Goal: Task Accomplishment & Management: Use online tool/utility

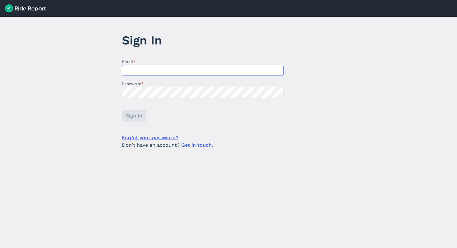
click at [136, 71] on input "Email *" at bounding box center [203, 70] width 162 height 11
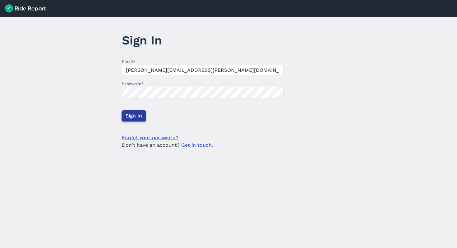
click at [139, 115] on span "Sign In" at bounding box center [134, 115] width 16 height 7
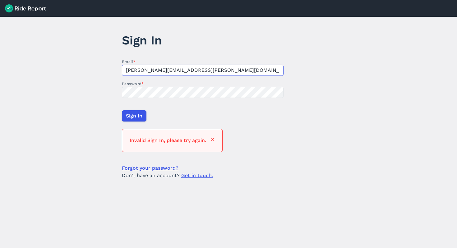
click at [171, 73] on input "[PERSON_NAME][EMAIL_ADDRESS][PERSON_NAME][DOMAIN_NAME]" at bounding box center [203, 70] width 162 height 11
click button at bounding box center [212, 140] width 5 height 7
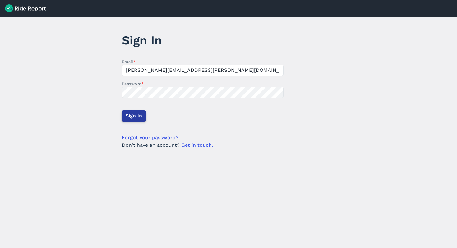
click at [124, 117] on button "Sign In" at bounding box center [133, 115] width 25 height 11
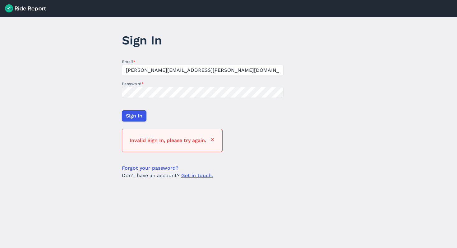
click at [164, 76] on form "Email * [PERSON_NAME][EMAIL_ADDRESS][PERSON_NAME][DOMAIN_NAME] Password * Sign …" at bounding box center [203, 119] width 162 height 121
click at [168, 69] on input "[PERSON_NAME][EMAIL_ADDRESS][PERSON_NAME][DOMAIN_NAME]" at bounding box center [203, 70] width 162 height 11
click at [140, 114] on span "Sign In" at bounding box center [134, 115] width 16 height 7
click at [281, 29] on main "Sign In Email * [PERSON_NAME][EMAIL_ADDRESS][PERSON_NAME][DOMAIN_NAME] Password…" at bounding box center [228, 132] width 457 height 231
click at [184, 70] on input "[PERSON_NAME][EMAIL_ADDRESS][PERSON_NAME][DOMAIN_NAME]" at bounding box center [203, 70] width 162 height 11
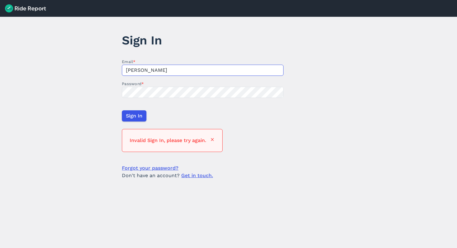
type input "[PERSON_NAME][EMAIL_ADDRESS][PERSON_NAME][DOMAIN_NAME]"
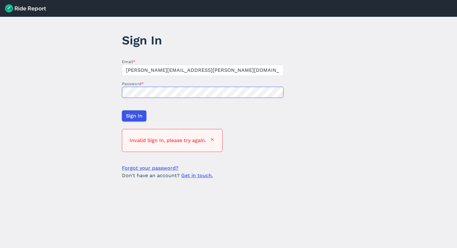
click button at bounding box center [212, 140] width 5 height 7
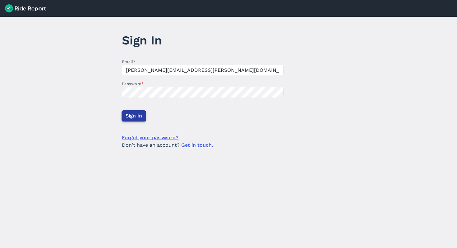
click at [138, 116] on span "Sign In" at bounding box center [134, 115] width 16 height 7
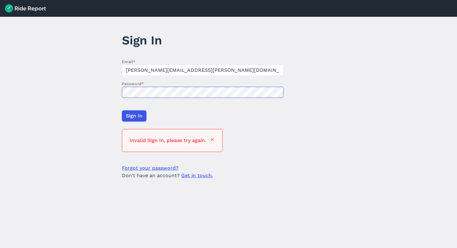
click at [110, 81] on main "Sign In Email * [PERSON_NAME][EMAIL_ADDRESS][PERSON_NAME][DOMAIN_NAME] Password…" at bounding box center [228, 132] width 457 height 231
click button at bounding box center [212, 140] width 5 height 7
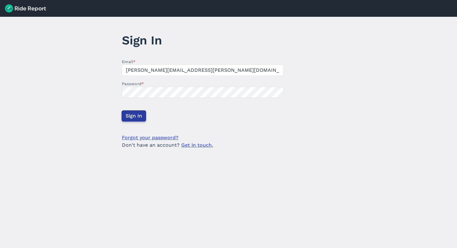
click at [127, 117] on span "Sign In" at bounding box center [134, 115] width 16 height 7
